Goal: Information Seeking & Learning: Learn about a topic

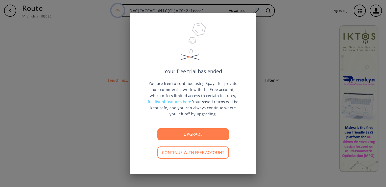
click at [311, 58] on div "Your free trial has ended You are free to continue using Spaya for private non-…" at bounding box center [193, 93] width 386 height 187
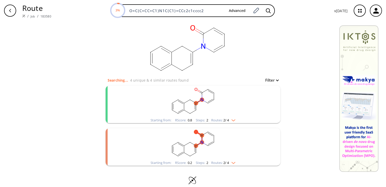
click at [233, 121] on img "clusters" at bounding box center [232, 119] width 7 height 4
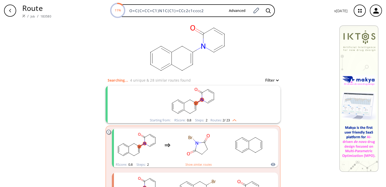
click at [221, 106] on rect "clusters" at bounding box center [193, 101] width 132 height 32
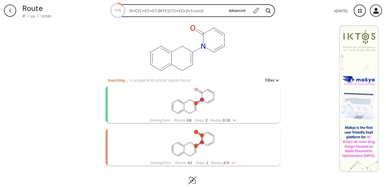
click at [221, 106] on rect "clusters" at bounding box center [193, 101] width 132 height 32
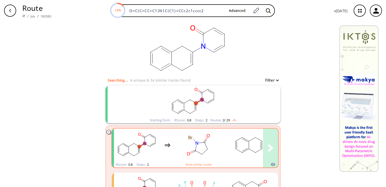
click at [227, 145] on rect "clusters" at bounding box center [249, 145] width 46 height 32
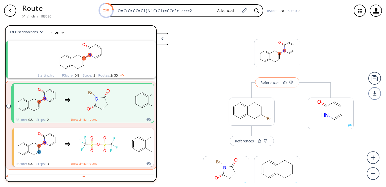
click at [272, 83] on div "References" at bounding box center [270, 82] width 19 height 3
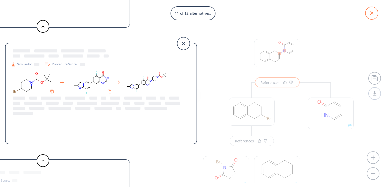
click at [374, 10] on icon at bounding box center [372, 13] width 13 height 13
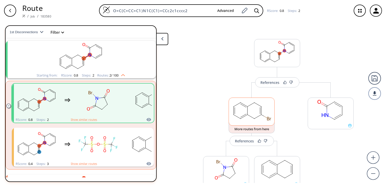
drag, startPoint x: 260, startPoint y: 111, endPoint x: 246, endPoint y: 112, distance: 14.2
click at [246, 112] on rect at bounding box center [252, 111] width 46 height 26
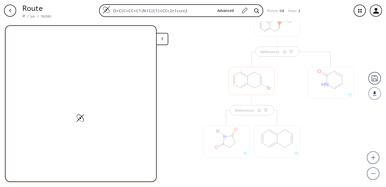
scroll to position [35, 0]
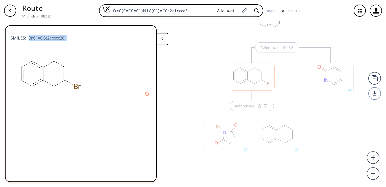
drag, startPoint x: 29, startPoint y: 37, endPoint x: 66, endPoint y: 36, distance: 37.2
click at [66, 36] on span "BrC1=CCc2ccccc2C1" at bounding box center [46, 38] width 41 height 6
drag, startPoint x: 66, startPoint y: 36, endPoint x: 59, endPoint y: 36, distance: 6.6
copy span "BrC1=CCc2ccccc2C1"
click at [230, 141] on div at bounding box center [226, 137] width 46 height 32
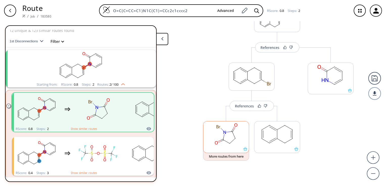
scroll to position [34, 0]
drag, startPoint x: 230, startPoint y: 141, endPoint x: 221, endPoint y: 134, distance: 11.9
click at [221, 134] on rect at bounding box center [227, 135] width 46 height 26
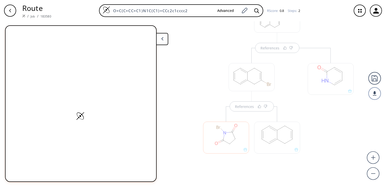
scroll to position [35, 0]
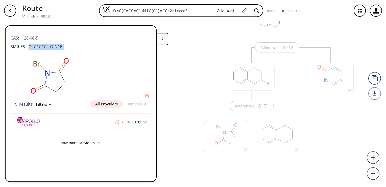
drag, startPoint x: 29, startPoint y: 46, endPoint x: 64, endPoint y: 42, distance: 34.9
click at [64, 42] on div "CAS: 128-08-5 SMILES: O=C1CCC(=O)N1Br" at bounding box center [81, 41] width 141 height 22
drag, startPoint x: 64, startPoint y: 42, endPoint x: 47, endPoint y: 44, distance: 17.6
copy span "O=C1CCC(=O)N1Br"
click at [248, 108] on div at bounding box center [226, 134] width 51 height 57
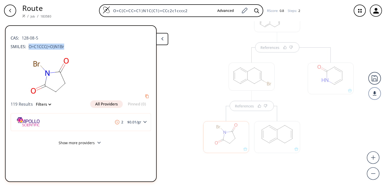
scroll to position [2, 0]
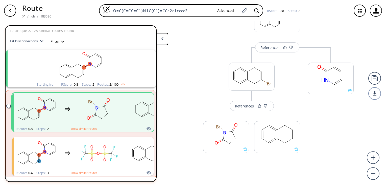
click at [248, 107] on div "References" at bounding box center [244, 105] width 19 height 3
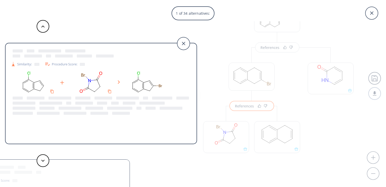
click at [301, 112] on div "1 of 34 alternatives: Similarity: Procedure Score: Similarity: Procedure Score:…" at bounding box center [193, 93] width 386 height 187
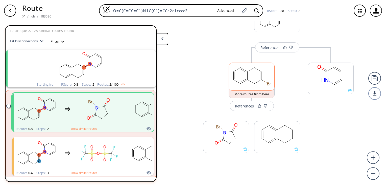
click at [245, 85] on rect at bounding box center [252, 76] width 46 height 26
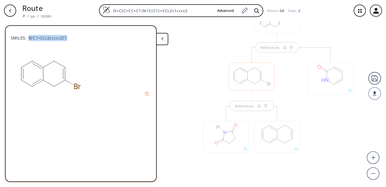
drag, startPoint x: 28, startPoint y: 38, endPoint x: 69, endPoint y: 36, distance: 40.8
click at [69, 36] on div "SMILES: BrC1=CCc2ccccc2C1" at bounding box center [81, 35] width 141 height 11
drag, startPoint x: 69, startPoint y: 36, endPoint x: 59, endPoint y: 37, distance: 10.2
copy span "BrC1=CCc2ccccc2C1"
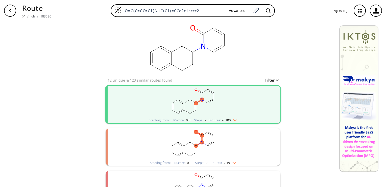
scroll to position [23, 0]
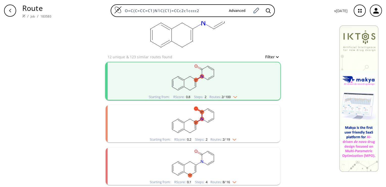
click at [236, 95] on img "clusters" at bounding box center [234, 96] width 7 height 4
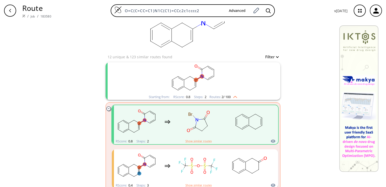
click at [236, 95] on img "clusters" at bounding box center [234, 96] width 7 height 4
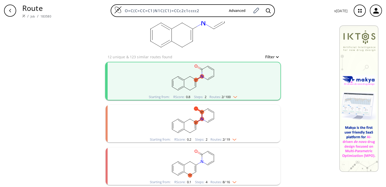
click at [217, 161] on rect "clusters" at bounding box center [193, 163] width 132 height 32
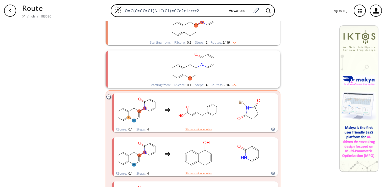
scroll to position [119, 0]
click at [194, 66] on rect "clusters" at bounding box center [193, 67] width 132 height 32
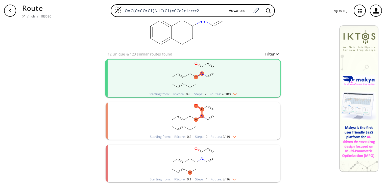
scroll to position [23, 0]
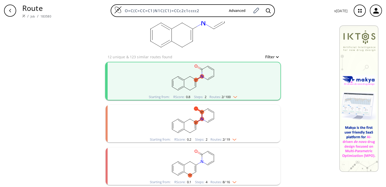
click at [206, 87] on rect "clusters" at bounding box center [193, 78] width 132 height 32
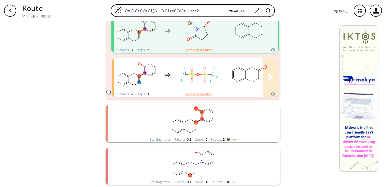
scroll to position [115, 0]
click at [233, 137] on img "clusters" at bounding box center [233, 138] width 7 height 4
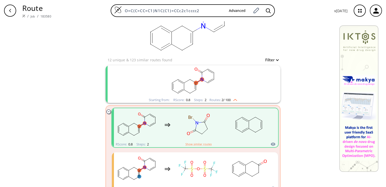
scroll to position [19, 0]
click at [234, 100] on img "clusters" at bounding box center [234, 100] width 7 height 4
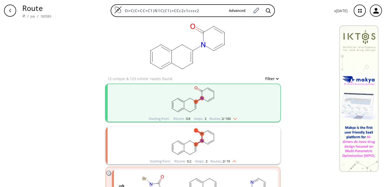
scroll to position [0, 0]
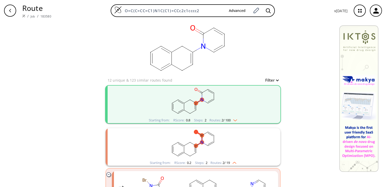
click at [274, 80] on button "Filter" at bounding box center [271, 80] width 16 height 4
type input "2"
drag, startPoint x: 285, startPoint y: 99, endPoint x: 253, endPoint y: 103, distance: 31.4
click at [253, 103] on span "2" at bounding box center [254, 101] width 5 height 5
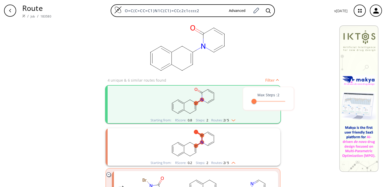
click at [309, 136] on div at bounding box center [193, 93] width 386 height 187
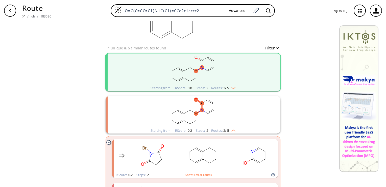
scroll to position [31, 0]
click at [273, 48] on button "Filter" at bounding box center [271, 49] width 16 height 4
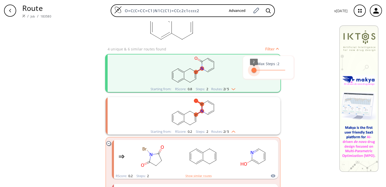
type input "3"
click at [256, 69] on span "3" at bounding box center [256, 70] width 5 height 5
click at [203, 71] on div at bounding box center [193, 93] width 386 height 187
click at [217, 70] on rect "clusters" at bounding box center [193, 70] width 132 height 32
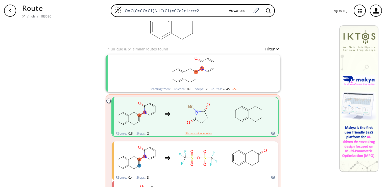
click at [217, 70] on rect "clusters" at bounding box center [193, 70] width 132 height 32
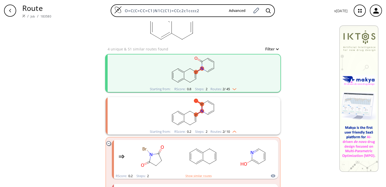
click at [212, 102] on ellipse "clusters" at bounding box center [214, 104] width 4 height 4
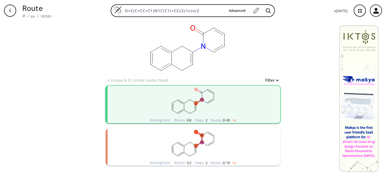
scroll to position [0, 0]
click at [215, 147] on rect "clusters" at bounding box center [193, 144] width 132 height 32
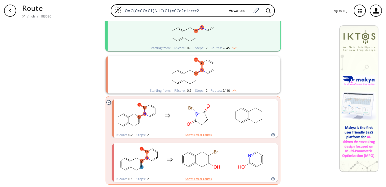
scroll to position [72, 0]
click at [216, 159] on rect "clusters" at bounding box center [201, 160] width 46 height 32
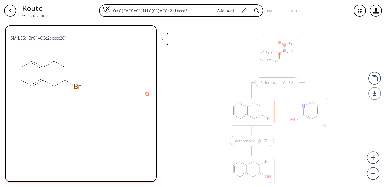
scroll to position [35, 0]
click at [241, 141] on div at bounding box center [252, 137] width 46 height 32
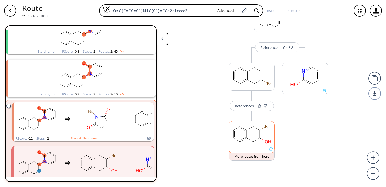
scroll to position [39, 0]
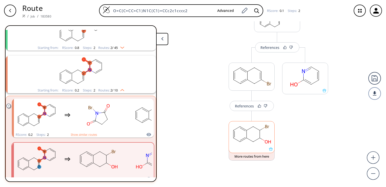
click at [241, 141] on rect at bounding box center [252, 134] width 46 height 26
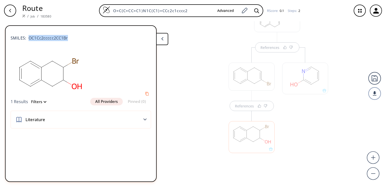
drag, startPoint x: 29, startPoint y: 37, endPoint x: 67, endPoint y: 35, distance: 38.5
click at [67, 35] on div "SMILES: OC1Cc2ccccc2CC1Br" at bounding box center [81, 35] width 141 height 11
copy span "OC1Cc2ccccc2CC1Br"
click at [217, 155] on div "References References" at bounding box center [193, 101] width 386 height 161
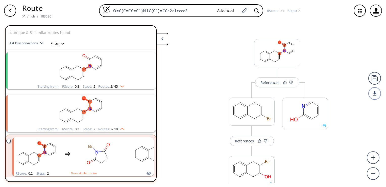
click at [121, 84] on img "clusters" at bounding box center [121, 85] width 7 height 4
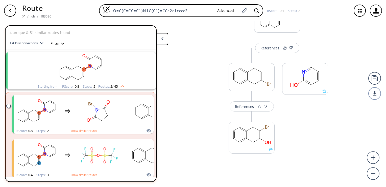
scroll to position [35, 0]
click at [91, 77] on rect "clusters" at bounding box center [81, 68] width 132 height 32
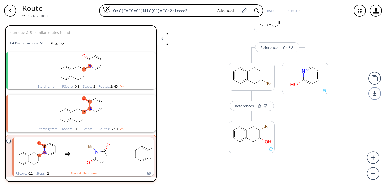
click at [91, 77] on rect "clusters" at bounding box center [81, 68] width 132 height 32
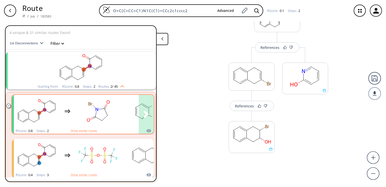
click at [97, 113] on rect "clusters" at bounding box center [99, 111] width 46 height 32
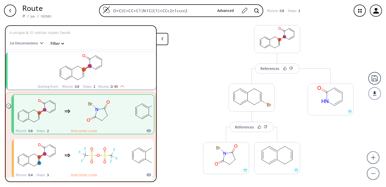
scroll to position [14, 0]
click at [240, 98] on rect at bounding box center [252, 96] width 46 height 26
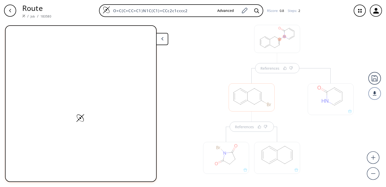
scroll to position [35, 0]
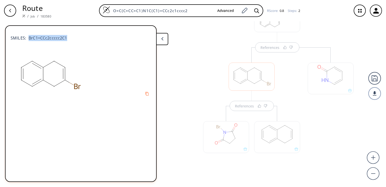
drag, startPoint x: 28, startPoint y: 38, endPoint x: 67, endPoint y: 39, distance: 38.2
click at [67, 39] on div "SMILES: BrC1=CCc2ccccc2C1" at bounding box center [81, 35] width 141 height 11
click at [218, 158] on div at bounding box center [226, 134] width 51 height 57
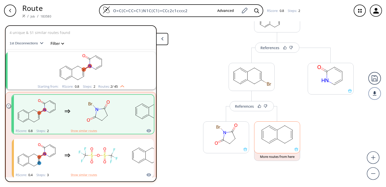
drag, startPoint x: 268, startPoint y: 138, endPoint x: 265, endPoint y: 138, distance: 3.3
click at [265, 138] on rect at bounding box center [278, 134] width 46 height 26
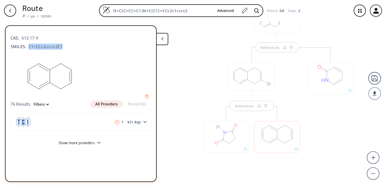
drag, startPoint x: 64, startPoint y: 45, endPoint x: 28, endPoint y: 47, distance: 35.5
click at [28, 47] on div "SMILES: C1=CCc2ccccc2C1" at bounding box center [81, 46] width 141 height 6
click at [28, 47] on span "C1=CCc2ccccc2C1" at bounding box center [44, 46] width 37 height 6
copy span "C1=CCc2ccccc2C1"
click at [221, 137] on div at bounding box center [226, 137] width 46 height 32
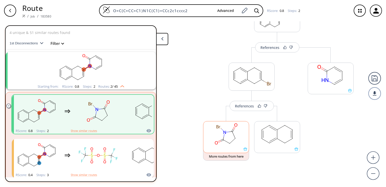
click at [212, 129] on rect at bounding box center [227, 134] width 46 height 26
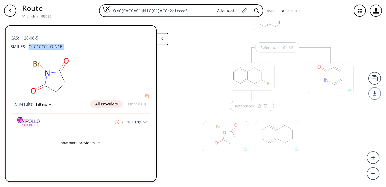
drag, startPoint x: 28, startPoint y: 46, endPoint x: 65, endPoint y: 45, distance: 36.7
click at [65, 45] on div "SMILES: O=C1CCC(=O)N1Br" at bounding box center [81, 46] width 141 height 6
drag, startPoint x: 65, startPoint y: 45, endPoint x: 52, endPoint y: 46, distance: 13.2
copy span "O=C1CCC(=O)N1Br"
click at [323, 80] on div at bounding box center [331, 78] width 46 height 32
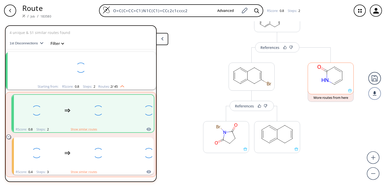
click at [323, 80] on icon at bounding box center [323, 80] width 3 height 4
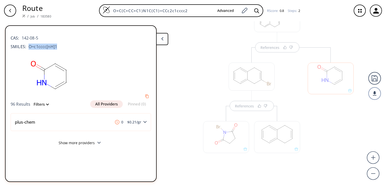
drag, startPoint x: 55, startPoint y: 46, endPoint x: 28, endPoint y: 48, distance: 27.1
click at [28, 48] on span "O=c1cccc[nH]1" at bounding box center [41, 46] width 31 height 6
drag, startPoint x: 28, startPoint y: 48, endPoint x: 33, endPoint y: 45, distance: 5.8
copy span "O=c1cccc[nH]1"
click at [218, 134] on div at bounding box center [226, 137] width 46 height 32
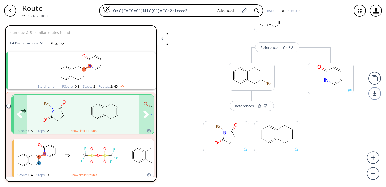
click at [110, 114] on rect "clusters" at bounding box center [105, 111] width 46 height 32
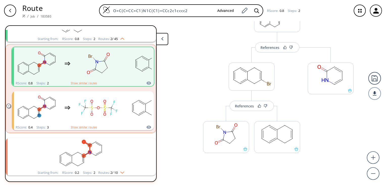
scroll to position [48, 0]
click at [120, 171] on img "clusters" at bounding box center [121, 171] width 7 height 4
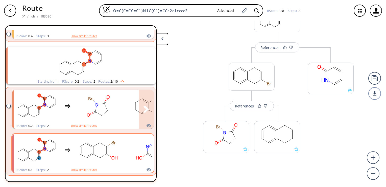
scroll to position [139, 0]
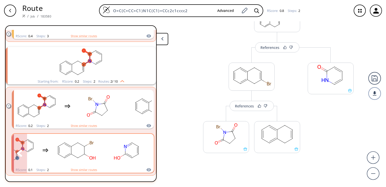
click at [72, 149] on rect "clusters" at bounding box center [77, 150] width 46 height 32
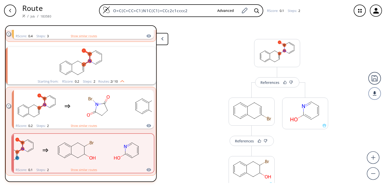
scroll to position [35, 0]
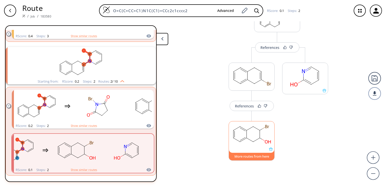
click at [247, 155] on button "More routes from here" at bounding box center [252, 154] width 46 height 11
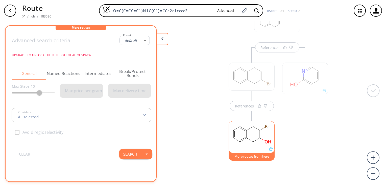
type input "-1"
type input "All selected"
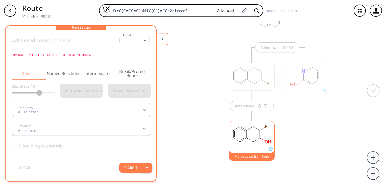
click at [144, 168] on icon "button" at bounding box center [147, 167] width 6 height 6
click at [130, 168] on button "Search" at bounding box center [130, 167] width 22 height 10
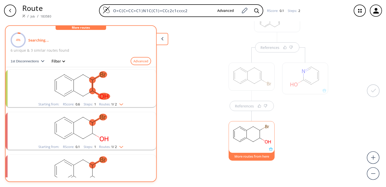
click at [246, 107] on div "More routes from here" at bounding box center [251, 134] width 51 height 57
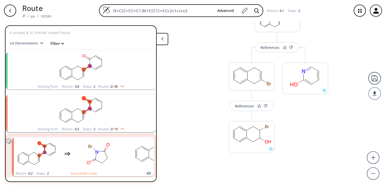
click at [246, 107] on div "References" at bounding box center [244, 105] width 19 height 3
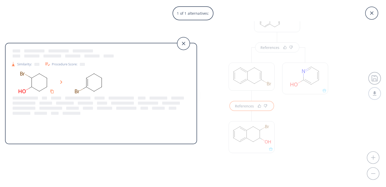
click at [214, 96] on div "1 of 1 alternatives: Similarity: Procedure Score:" at bounding box center [193, 93] width 386 height 187
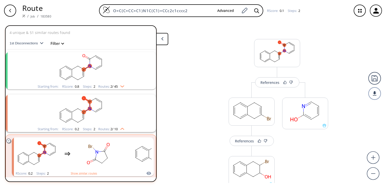
drag, startPoint x: 193, startPoint y: 12, endPoint x: 76, endPoint y: 17, distance: 117.0
click at [76, 17] on div "Route / Job / 183580 O=C(C=CC=C1)N1C(C1)=CCc2c1cccc2 Advanced RScore : 0.1 Step…" at bounding box center [193, 10] width 386 height 21
paste input "CC(=O)OC1=CC2=C(C=C1)OC(=O)S2"
type input "CC(=O)OC1=CC2=C(C=C1)OC(=O)S2"
type input "O=C(C=CC=C1)N1C(C1)=CCc2c1cccc2"
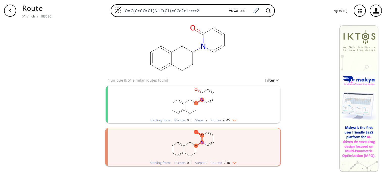
drag, startPoint x: 203, startPoint y: 11, endPoint x: 52, endPoint y: 13, distance: 151.3
click at [52, 13] on div "Route / Job / 183580 O=C(C=CC=C1)N1C(C1)=CCc2c1cccc2 Advanced v 1.9.44" at bounding box center [193, 10] width 386 height 21
paste input "CC(=O)OC1=CC2=C(C=C1)OC(=O)S2"
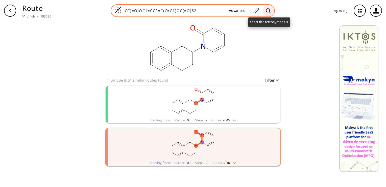
type input "CC(=O)OC1=CC2=C(C=C1)OC(=O)S2"
click at [267, 11] on icon at bounding box center [268, 10] width 5 height 5
click at [268, 10] on icon at bounding box center [268, 10] width 5 height 5
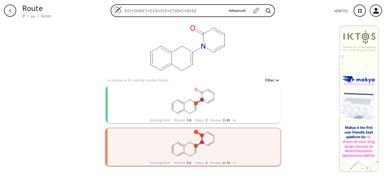
drag, startPoint x: 199, startPoint y: 10, endPoint x: 106, endPoint y: 12, distance: 93.1
click at [106, 12] on div "CC(=O)OC1=CC2=C(C=C1)OC(=O)S2 Advanced" at bounding box center [192, 10] width 275 height 13
paste input "CC(=O)OC1=CC2=C(C=C1)OC(=O)S2"
type input "CC(=O)OC1=CC2=C(C=C1)OC(=O)S2"
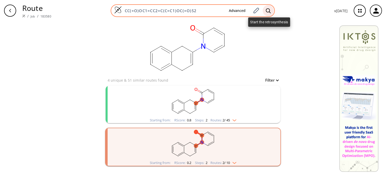
click at [268, 11] on icon at bounding box center [268, 10] width 5 height 5
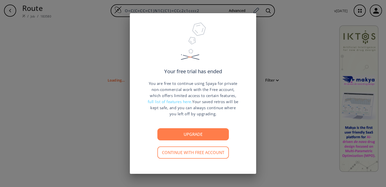
click at [277, 114] on div "Your free trial has ended You are free to continue using Spaya for private non-…" at bounding box center [193, 93] width 386 height 187
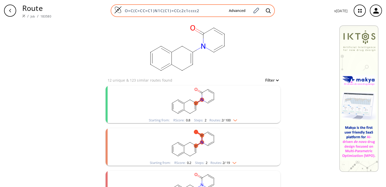
drag, startPoint x: 207, startPoint y: 11, endPoint x: 117, endPoint y: 12, distance: 89.3
click at [117, 12] on div "O=C(C=CC=C1)N1C(C1)=CCc2c1cccc2 Advanced" at bounding box center [193, 10] width 164 height 13
drag, startPoint x: 144, startPoint y: 7, endPoint x: 136, endPoint y: 9, distance: 8.5
paste input "CC(=O)OC1=CC2=C(C=C1)OC(=O)S2"
type input "CC(=O)OC1=CC2=C(C=C1)OC(=O)S2"
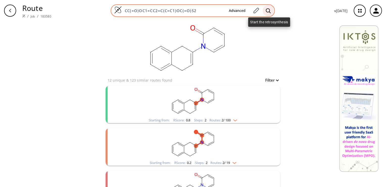
click at [266, 11] on div at bounding box center [268, 10] width 11 height 11
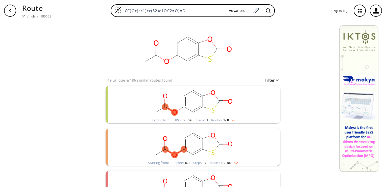
click at [232, 119] on img "clusters" at bounding box center [232, 119] width 7 height 4
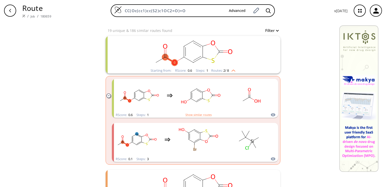
scroll to position [51, 0]
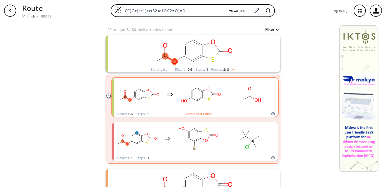
click at [199, 99] on rect "clusters" at bounding box center [201, 94] width 46 height 32
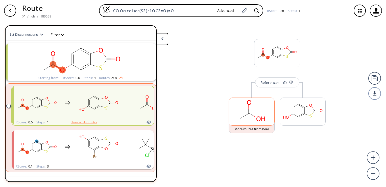
scroll to position [11, 0]
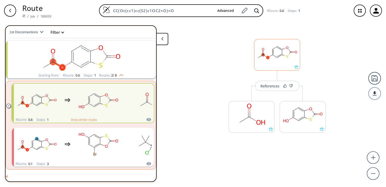
click at [286, 64] on rect at bounding box center [278, 52] width 46 height 26
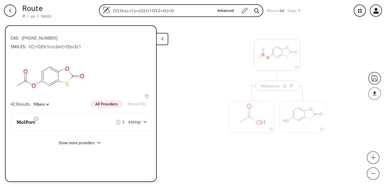
click at [295, 118] on div at bounding box center [303, 117] width 46 height 32
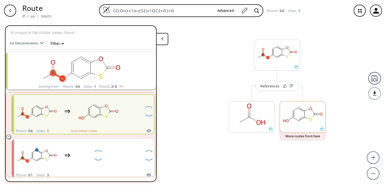
scroll to position [2, 0]
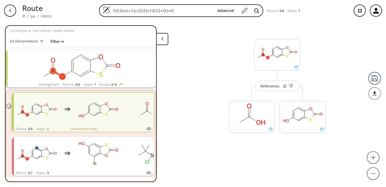
click at [67, 60] on rect "clusters" at bounding box center [81, 66] width 132 height 32
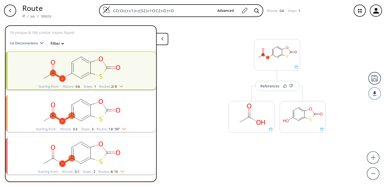
click at [67, 60] on rect "clusters" at bounding box center [81, 68] width 132 height 32
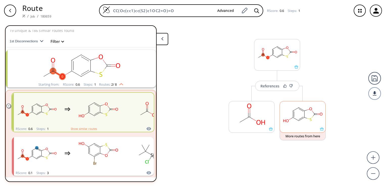
click at [295, 115] on rect at bounding box center [303, 114] width 46 height 26
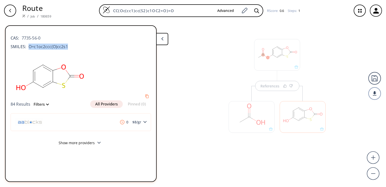
drag, startPoint x: 67, startPoint y: 47, endPoint x: 27, endPoint y: 46, distance: 40.0
click at [27, 46] on span "O=c1oc2ccc(O)cc2s1" at bounding box center [47, 46] width 42 height 6
drag, startPoint x: 27, startPoint y: 46, endPoint x: 30, endPoint y: 45, distance: 3.6
copy span "O=c1oc2ccc(O)cc2s1"
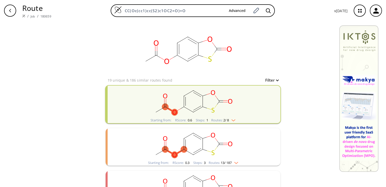
scroll to position [23, 0]
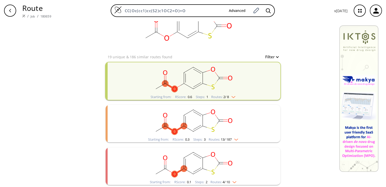
click at [219, 160] on ellipse "clusters" at bounding box center [219, 163] width 7 height 7
click at [224, 168] on rect "clusters" at bounding box center [193, 163] width 132 height 32
click at [241, 164] on rect "clusters" at bounding box center [193, 163] width 132 height 32
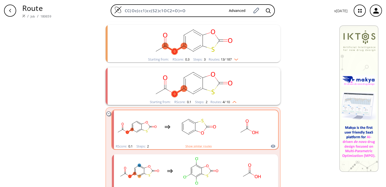
scroll to position [103, 0]
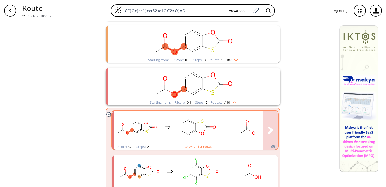
click at [217, 128] on rect "clusters" at bounding box center [199, 127] width 46 height 32
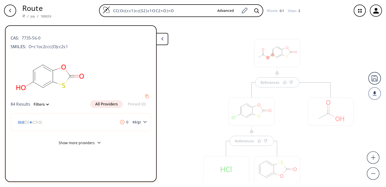
scroll to position [38, 0]
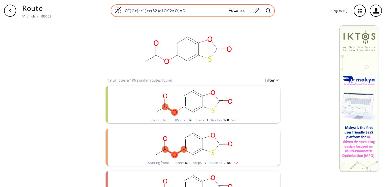
drag, startPoint x: 185, startPoint y: 10, endPoint x: 126, endPoint y: 12, distance: 59.2
click at [126, 12] on input "CC(Oc(cc1)cc(S2)c1OC2=O)=O" at bounding box center [173, 10] width 103 height 5
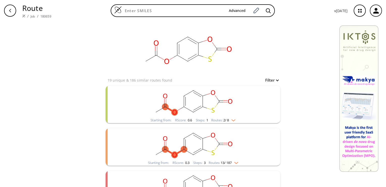
paste input "O=C1C=CC=CN1CC2=CC=CC3=CC=CC=C32"
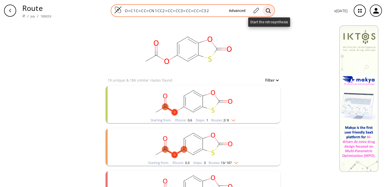
type input "O=C1C=CC=CN1CC2=CC=CC3=CC=CC=C32"
click at [268, 9] on icon at bounding box center [268, 10] width 5 height 5
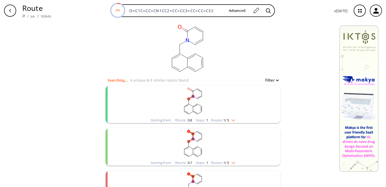
click at [233, 117] on img "clusters" at bounding box center [232, 119] width 7 height 4
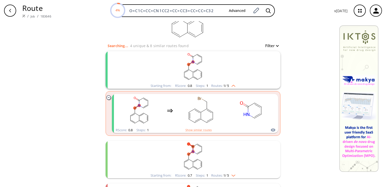
scroll to position [34, 0]
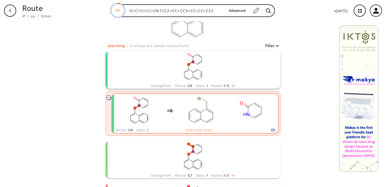
click at [207, 115] on rect "clusters" at bounding box center [201, 111] width 46 height 32
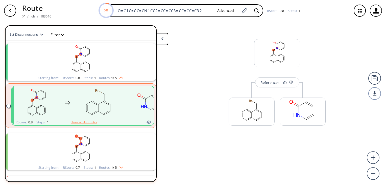
scroll to position [11, 0]
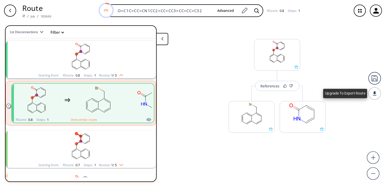
click at [373, 92] on div at bounding box center [375, 93] width 13 height 13
click at [278, 90] on button "References" at bounding box center [277, 86] width 44 height 10
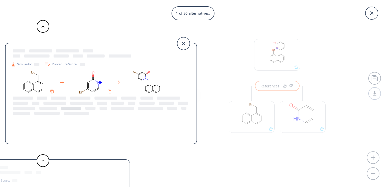
click at [72, 106] on div at bounding box center [71, 107] width 20 height 3
click at [188, 46] on icon at bounding box center [183, 43] width 13 height 13
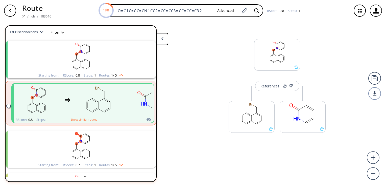
drag, startPoint x: 118, startPoint y: 11, endPoint x: 229, endPoint y: 21, distance: 111.4
click at [229, 21] on div "Route / Job / 183646 18% O=C1C=CC=CN1CC2=CC=CC3=CC=CC=C32 Advanced RScore : 0.8…" at bounding box center [193, 10] width 386 height 21
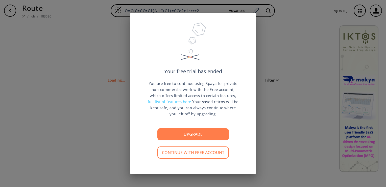
click at [272, 126] on div "Your free trial has ended You are free to continue using Spaya for private non-…" at bounding box center [193, 93] width 386 height 187
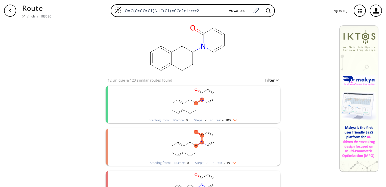
scroll to position [24, 0]
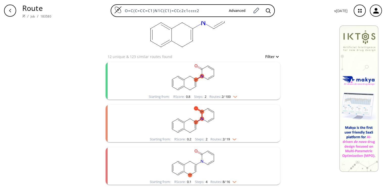
click at [232, 94] on img "clusters" at bounding box center [234, 96] width 7 height 4
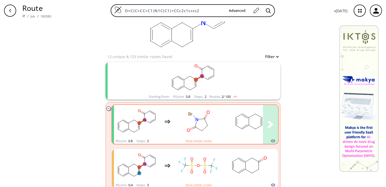
click at [211, 129] on rect "clusters" at bounding box center [199, 121] width 46 height 32
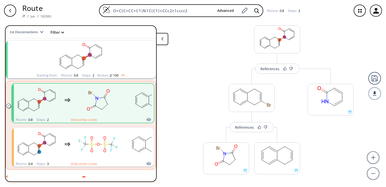
scroll to position [14, 0]
click at [78, 120] on button "Show similar routes" at bounding box center [84, 119] width 26 height 5
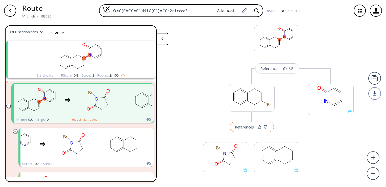
click at [241, 127] on div "References" at bounding box center [244, 126] width 19 height 3
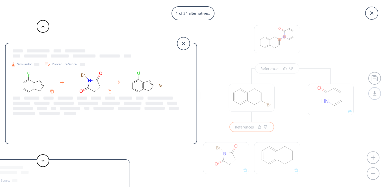
click at [92, 85] on rect at bounding box center [91, 83] width 46 height 26
click at [47, 63] on icon at bounding box center [47, 63] width 5 height 3
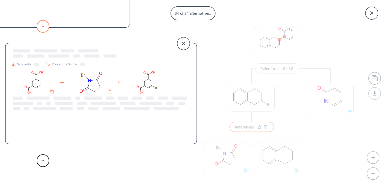
click at [45, 24] on button at bounding box center [43, 26] width 13 height 13
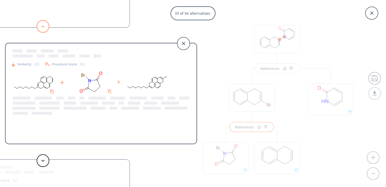
click at [45, 24] on button at bounding box center [43, 26] width 13 height 13
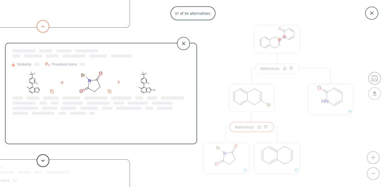
click at [43, 25] on button at bounding box center [43, 26] width 13 height 13
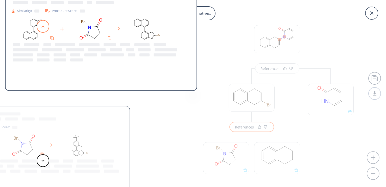
click at [43, 25] on button at bounding box center [43, 26] width 13 height 13
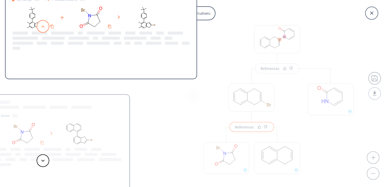
click at [43, 25] on button at bounding box center [43, 26] width 13 height 13
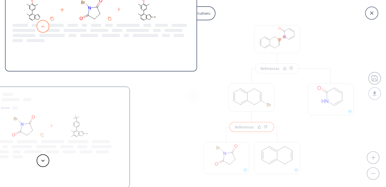
click at [43, 25] on button at bounding box center [43, 26] width 13 height 13
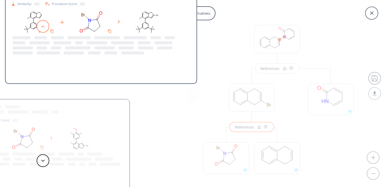
click at [43, 25] on button at bounding box center [43, 26] width 13 height 13
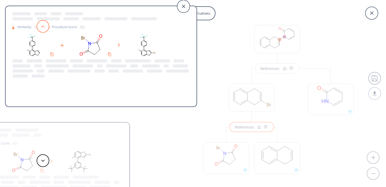
click at [43, 25] on button at bounding box center [43, 26] width 13 height 13
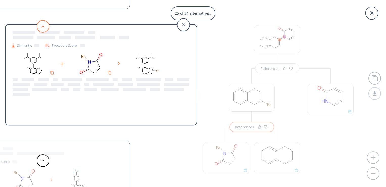
click at [43, 25] on button at bounding box center [43, 26] width 13 height 13
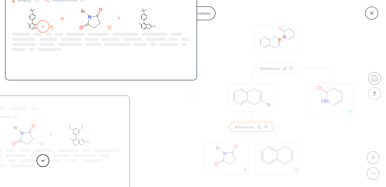
click at [43, 25] on button at bounding box center [43, 26] width 13 height 13
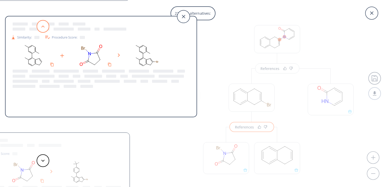
click at [43, 25] on button at bounding box center [43, 26] width 13 height 13
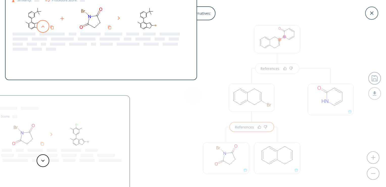
click at [43, 25] on button at bounding box center [43, 26] width 13 height 13
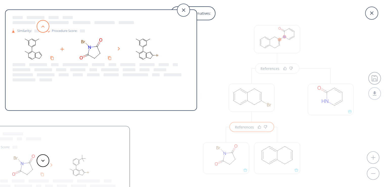
click at [43, 25] on button at bounding box center [43, 26] width 13 height 13
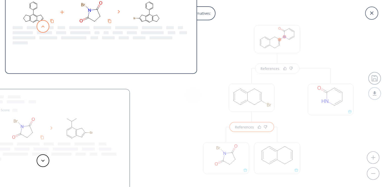
click at [43, 25] on button at bounding box center [43, 26] width 13 height 13
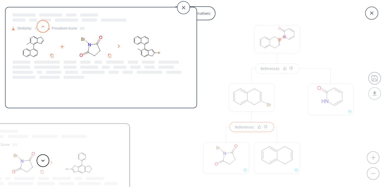
click at [43, 25] on button at bounding box center [43, 26] width 13 height 13
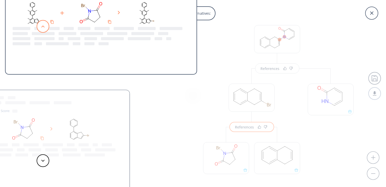
click at [43, 25] on button at bounding box center [43, 26] width 13 height 13
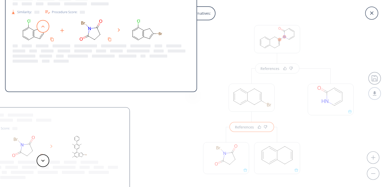
click at [43, 25] on button at bounding box center [43, 26] width 13 height 13
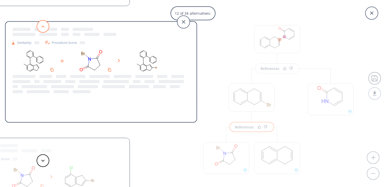
click at [43, 25] on button at bounding box center [43, 26] width 13 height 13
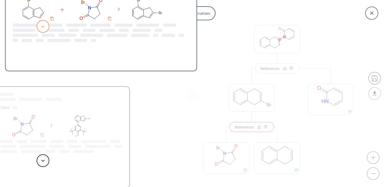
click at [43, 25] on button at bounding box center [43, 26] width 13 height 13
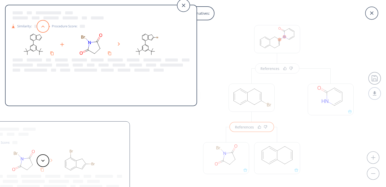
click at [43, 25] on button at bounding box center [43, 26] width 13 height 13
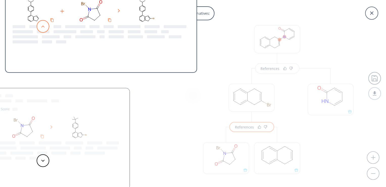
click at [43, 25] on button at bounding box center [43, 26] width 13 height 13
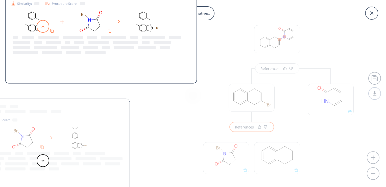
click at [43, 25] on button at bounding box center [43, 26] width 13 height 13
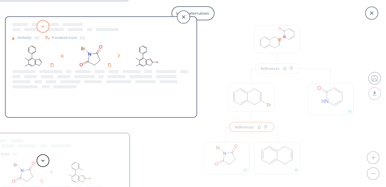
click at [43, 25] on button at bounding box center [43, 26] width 13 height 13
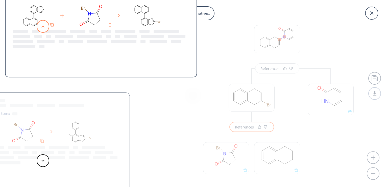
click at [43, 25] on button at bounding box center [43, 26] width 13 height 13
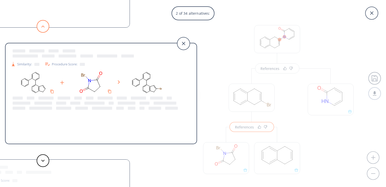
click at [43, 26] on icon at bounding box center [43, 26] width 4 height 2
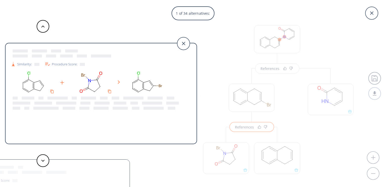
click at [288, 129] on div "1 of 34 alternatives: Similarity: Procedure Score: Similarity: Procedure Score:…" at bounding box center [193, 93] width 386 height 187
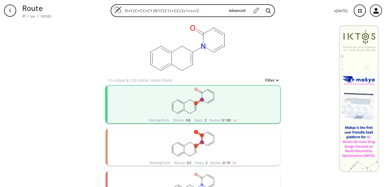
scroll to position [23, 0]
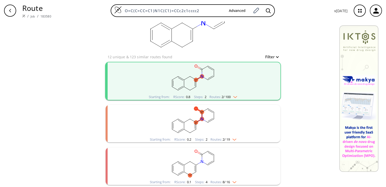
click at [212, 123] on rect "clusters" at bounding box center [193, 121] width 132 height 32
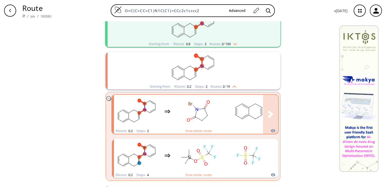
scroll to position [114, 0]
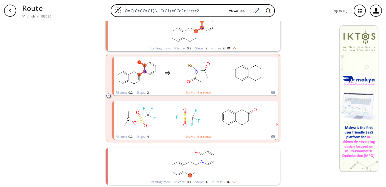
click at [192, 167] on rect "clusters" at bounding box center [193, 163] width 132 height 32
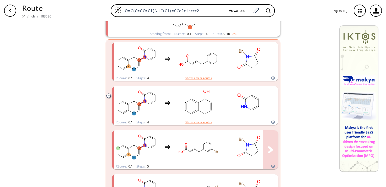
scroll to position [262, 0]
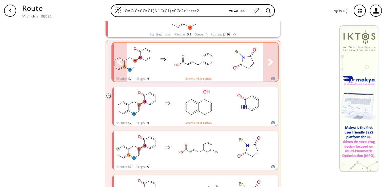
click at [264, 61] on button "clusters" at bounding box center [270, 61] width 15 height 39
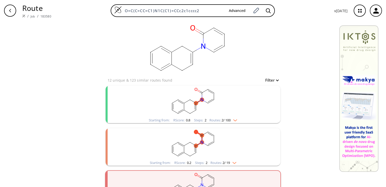
click at [235, 112] on rect "clusters" at bounding box center [193, 101] width 132 height 32
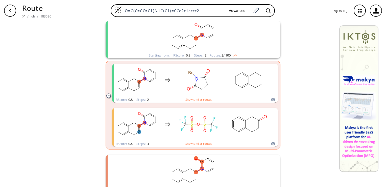
scroll to position [65, 0]
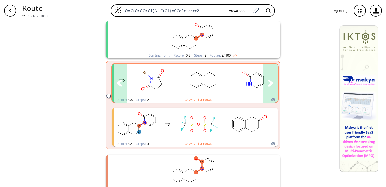
click at [216, 86] on rect "clusters" at bounding box center [204, 80] width 46 height 32
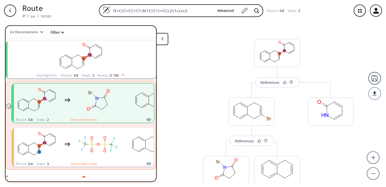
scroll to position [31, 0]
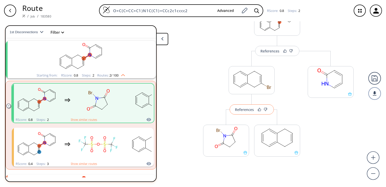
click at [244, 109] on div "References" at bounding box center [244, 109] width 19 height 3
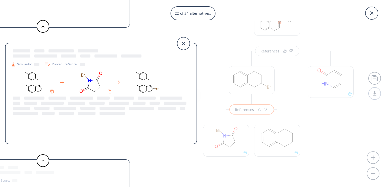
click at [244, 110] on div "22 of 34 alternatives: Similarity: Procedure Score: Similarity: Procedure Score…" at bounding box center [193, 93] width 386 height 187
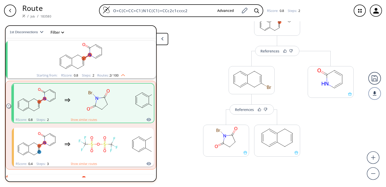
click at [244, 110] on div "References" at bounding box center [244, 109] width 19 height 3
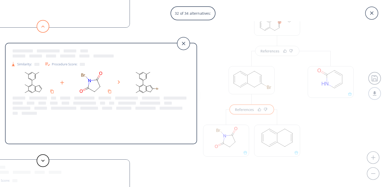
click at [42, 27] on icon at bounding box center [43, 26] width 4 height 2
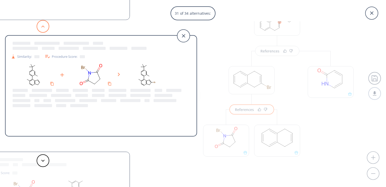
click at [42, 27] on icon at bounding box center [43, 26] width 4 height 2
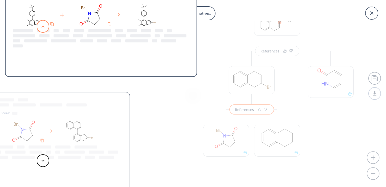
click at [42, 27] on icon at bounding box center [43, 26] width 4 height 2
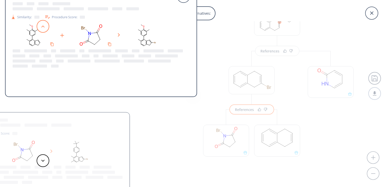
click at [42, 27] on icon at bounding box center [43, 26] width 4 height 2
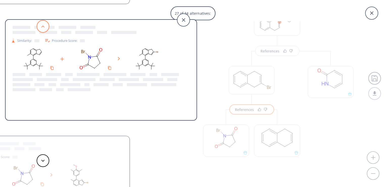
click at [42, 27] on icon at bounding box center [43, 26] width 4 height 2
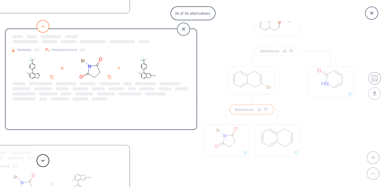
click at [42, 27] on icon at bounding box center [43, 26] width 4 height 2
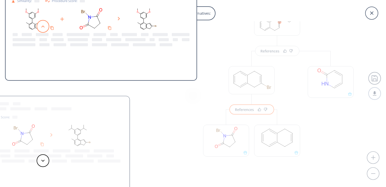
click at [42, 27] on icon at bounding box center [43, 26] width 4 height 2
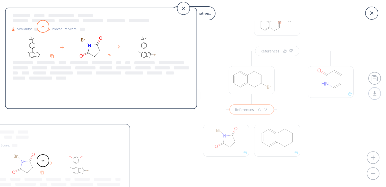
click at [42, 27] on icon at bounding box center [43, 26] width 4 height 2
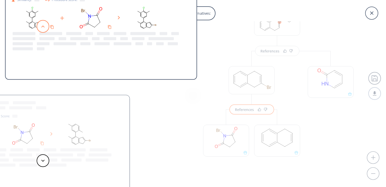
click at [42, 27] on icon at bounding box center [43, 26] width 4 height 2
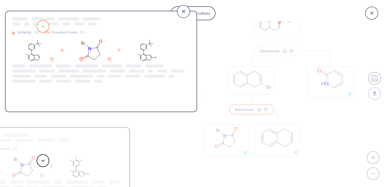
click at [42, 27] on icon at bounding box center [43, 26] width 4 height 2
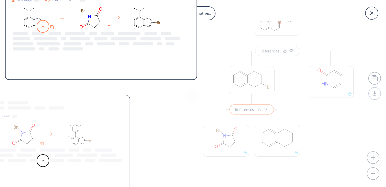
click at [42, 27] on icon at bounding box center [43, 26] width 4 height 2
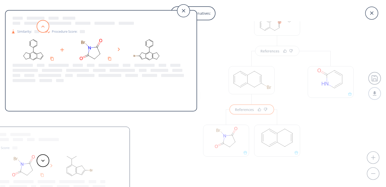
click at [42, 27] on icon at bounding box center [43, 26] width 4 height 2
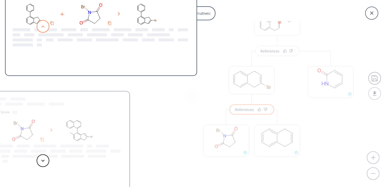
click at [42, 27] on icon at bounding box center [43, 26] width 4 height 2
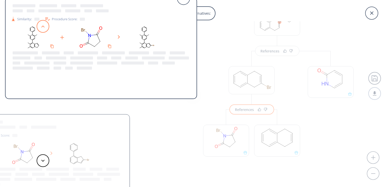
click at [42, 27] on icon at bounding box center [43, 26] width 4 height 2
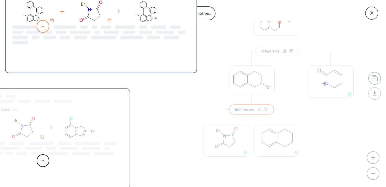
click at [42, 27] on icon at bounding box center [43, 26] width 4 height 2
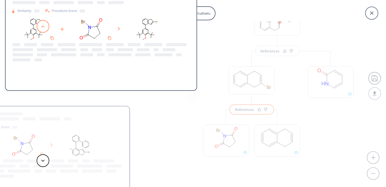
click at [42, 27] on icon at bounding box center [43, 26] width 4 height 2
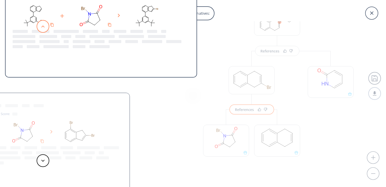
click at [42, 27] on icon at bounding box center [43, 26] width 4 height 2
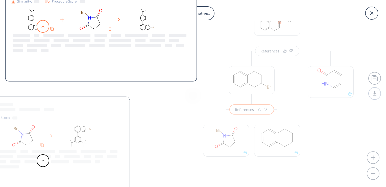
click at [42, 27] on icon at bounding box center [43, 26] width 4 height 2
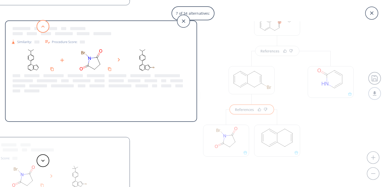
click at [42, 27] on icon at bounding box center [43, 26] width 4 height 2
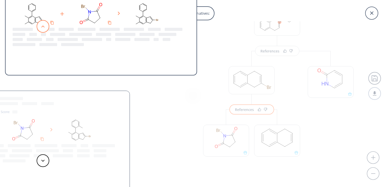
click at [42, 27] on icon at bounding box center [43, 26] width 4 height 2
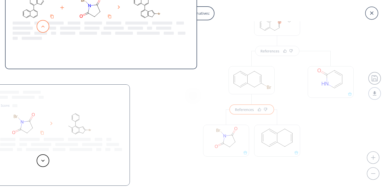
click at [42, 27] on icon at bounding box center [43, 26] width 4 height 2
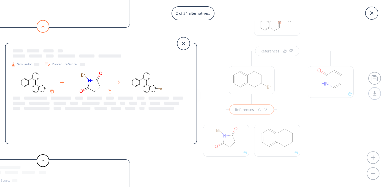
click at [42, 27] on icon at bounding box center [43, 26] width 4 height 2
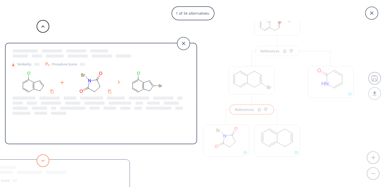
click at [45, 159] on button at bounding box center [43, 160] width 13 height 13
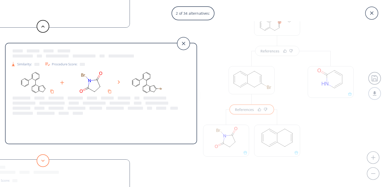
click at [45, 159] on button at bounding box center [43, 160] width 13 height 13
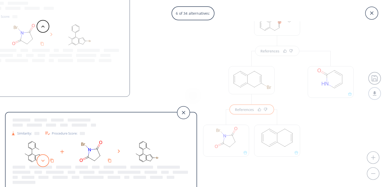
click at [45, 159] on button at bounding box center [43, 160] width 13 height 13
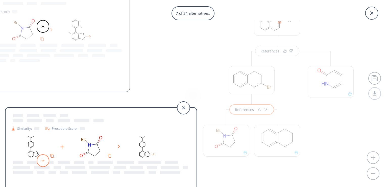
click at [45, 159] on button at bounding box center [43, 160] width 13 height 13
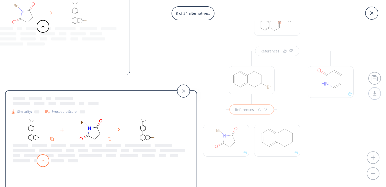
click at [45, 159] on button at bounding box center [43, 160] width 13 height 13
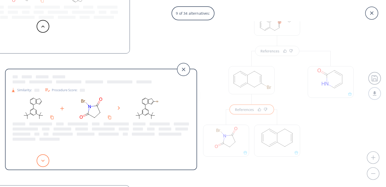
click at [45, 159] on button at bounding box center [43, 160] width 13 height 13
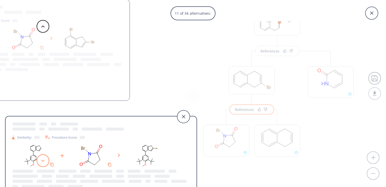
click at [45, 159] on button at bounding box center [43, 160] width 13 height 13
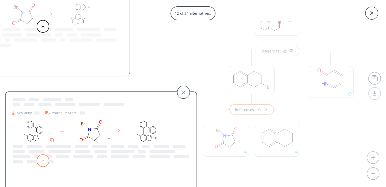
click at [45, 159] on button at bounding box center [43, 160] width 13 height 13
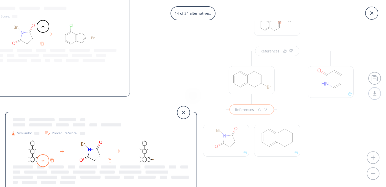
click at [45, 159] on button at bounding box center [43, 160] width 13 height 13
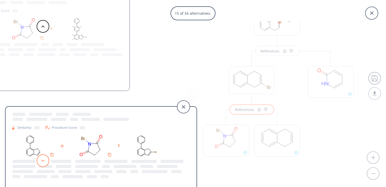
click at [45, 159] on button at bounding box center [43, 160] width 13 height 13
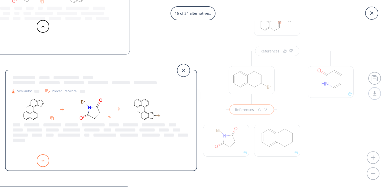
click at [45, 159] on button at bounding box center [43, 160] width 13 height 13
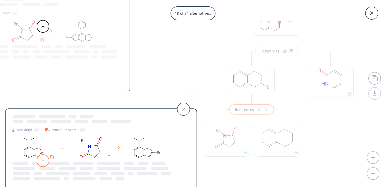
click at [45, 159] on button at bounding box center [43, 160] width 13 height 13
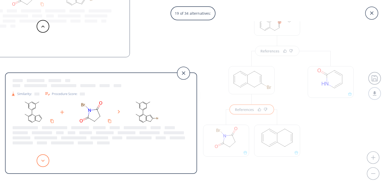
click at [45, 159] on button at bounding box center [43, 160] width 13 height 13
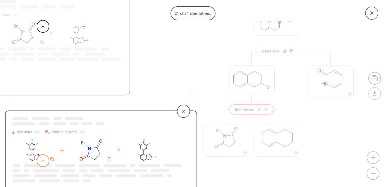
click at [45, 159] on button at bounding box center [43, 160] width 13 height 13
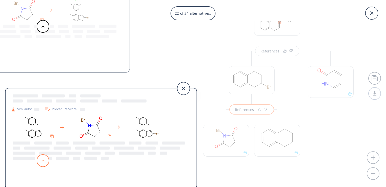
click at [45, 159] on button at bounding box center [43, 160] width 13 height 13
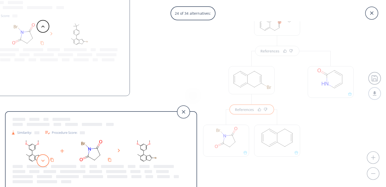
click at [45, 159] on button at bounding box center [43, 160] width 13 height 13
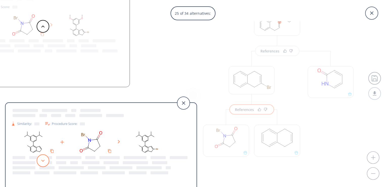
click at [45, 159] on button at bounding box center [43, 160] width 13 height 13
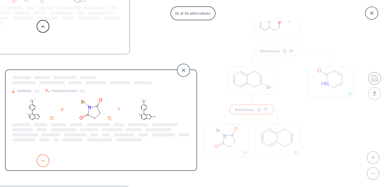
click at [45, 159] on button at bounding box center [43, 160] width 13 height 13
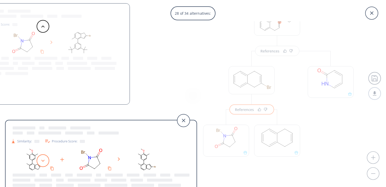
click at [45, 159] on button at bounding box center [43, 160] width 13 height 13
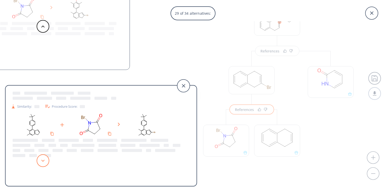
click at [45, 159] on button at bounding box center [43, 160] width 13 height 13
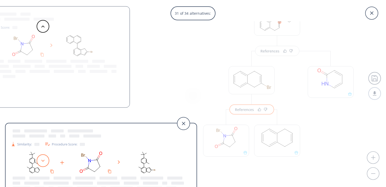
click at [45, 159] on button at bounding box center [43, 160] width 13 height 13
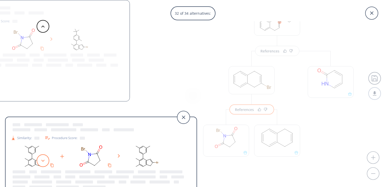
click at [45, 159] on button at bounding box center [43, 160] width 13 height 13
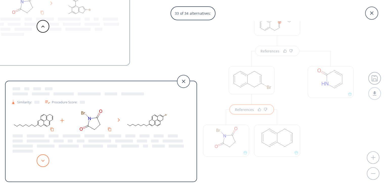
click at [45, 159] on button at bounding box center [43, 160] width 13 height 13
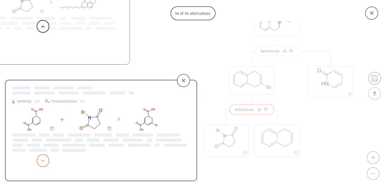
click at [45, 159] on button at bounding box center [43, 160] width 13 height 13
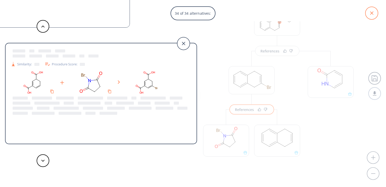
click at [372, 13] on icon at bounding box center [372, 12] width 3 height 3
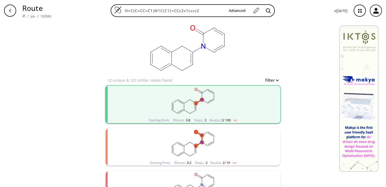
drag, startPoint x: 0, startPoint y: 0, endPoint x: 207, endPoint y: 101, distance: 230.9
click at [207, 101] on ellipse "clusters" at bounding box center [208, 103] width 4 height 4
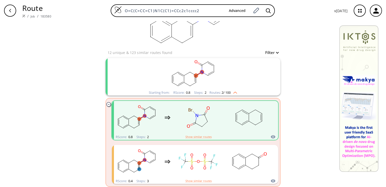
scroll to position [27, 0]
click at [193, 136] on button "Show similar routes" at bounding box center [199, 137] width 26 height 5
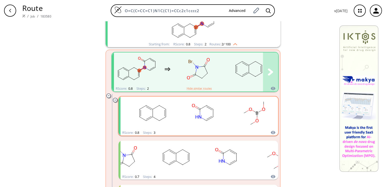
scroll to position [0, 0]
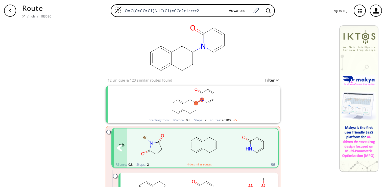
click at [204, 138] on rect "clusters" at bounding box center [204, 145] width 46 height 32
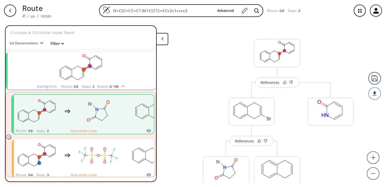
scroll to position [11, 0]
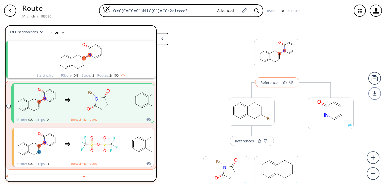
click at [268, 84] on div "References" at bounding box center [270, 82] width 19 height 3
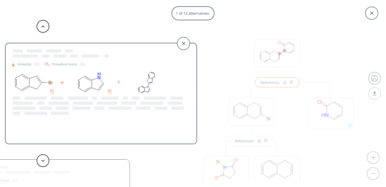
click at [287, 91] on div "1 of 12 alternatives: Similarity: Procedure Score: Similarity: Procedure Score:…" at bounding box center [193, 93] width 386 height 187
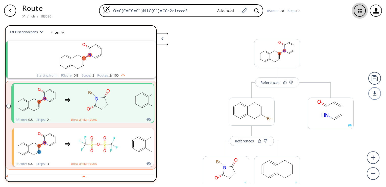
click at [358, 15] on icon "button" at bounding box center [360, 10] width 13 height 13
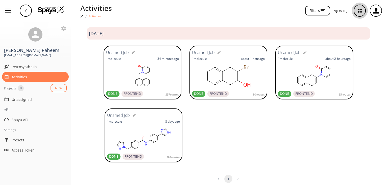
click at [358, 15] on icon "button" at bounding box center [360, 10] width 13 height 13
click at [376, 11] on icon "button" at bounding box center [376, 11] width 8 height 8
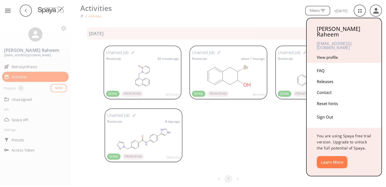
click at [298, 18] on div at bounding box center [193, 93] width 386 height 187
